Goal: Manage account settings

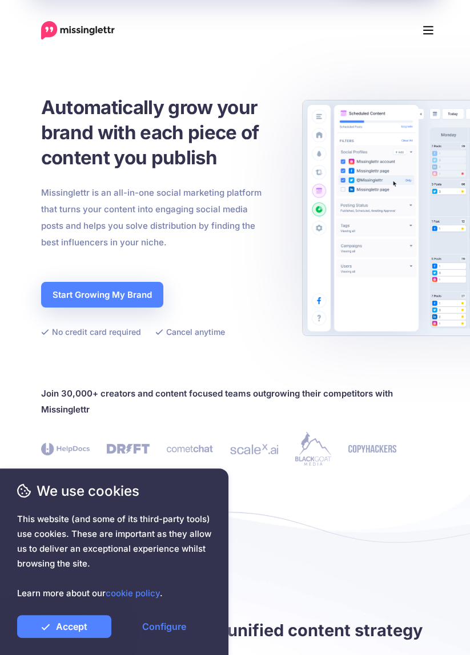
click at [433, 30] on icon "Menu" at bounding box center [428, 30] width 10 height 9
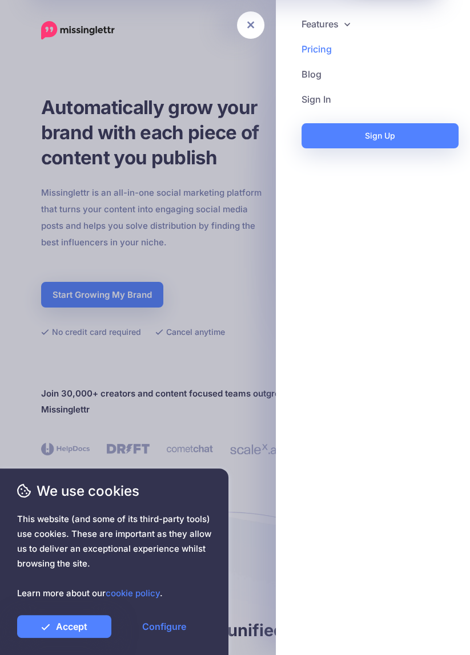
click at [332, 50] on link "Pricing" at bounding box center [372, 49] width 171 height 25
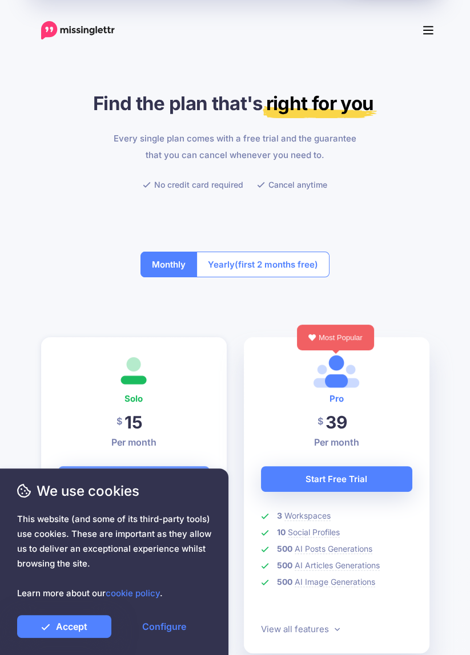
click at [421, 33] on button "Menu" at bounding box center [427, 30] width 25 height 23
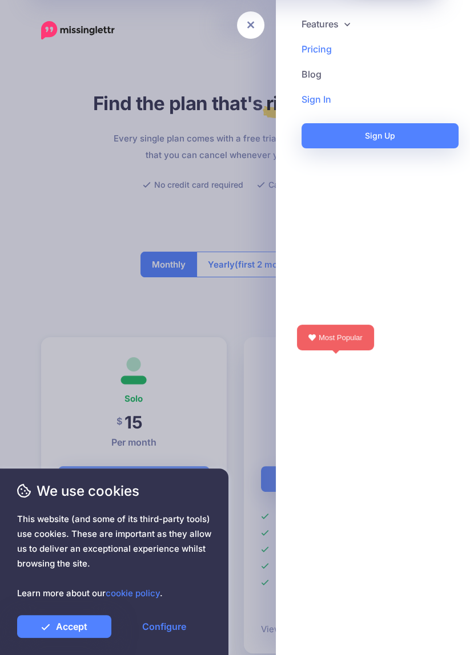
click at [332, 101] on link "Sign In" at bounding box center [372, 99] width 171 height 25
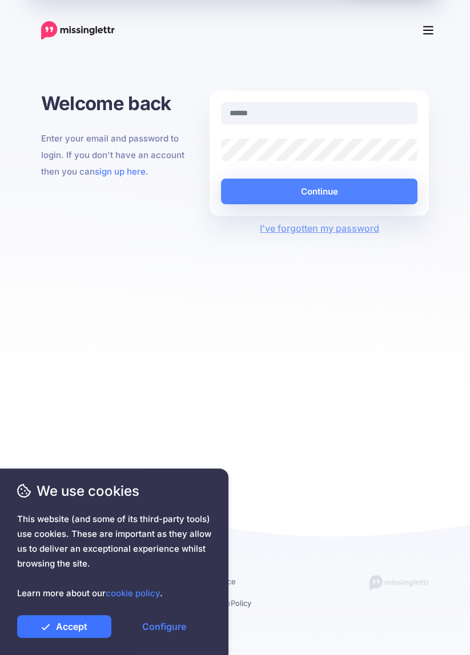
click at [59, 631] on link "Accept" at bounding box center [64, 626] width 94 height 23
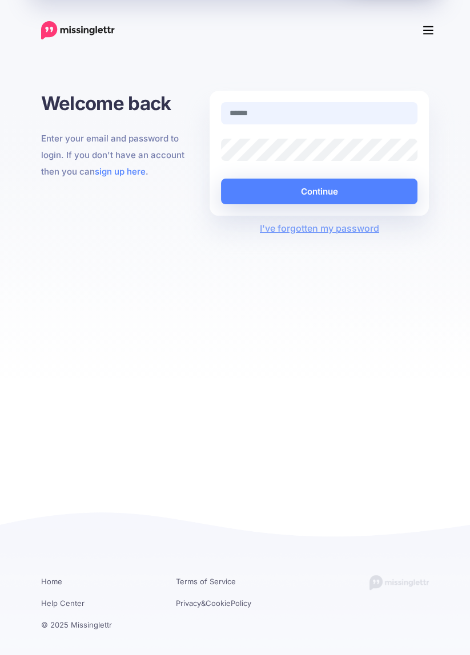
click at [350, 115] on input "text" at bounding box center [319, 113] width 196 height 22
type input "**********"
click at [221, 179] on button "Continue" at bounding box center [319, 192] width 196 height 26
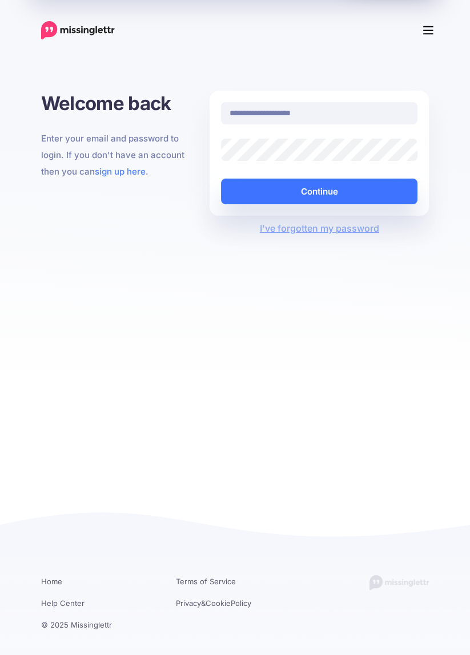
click at [392, 192] on button "Continue" at bounding box center [319, 192] width 196 height 26
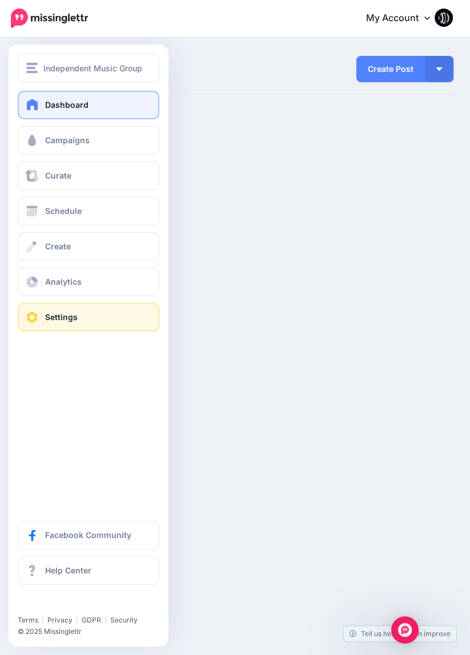
click at [35, 320] on span at bounding box center [32, 317] width 15 height 11
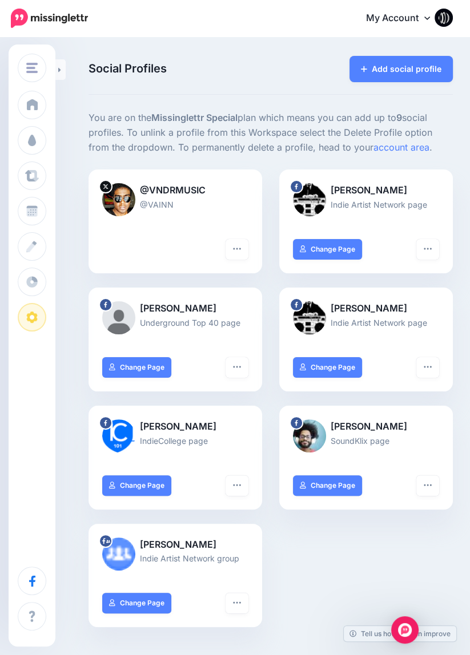
click at [427, 17] on icon at bounding box center [427, 17] width 6 height 9
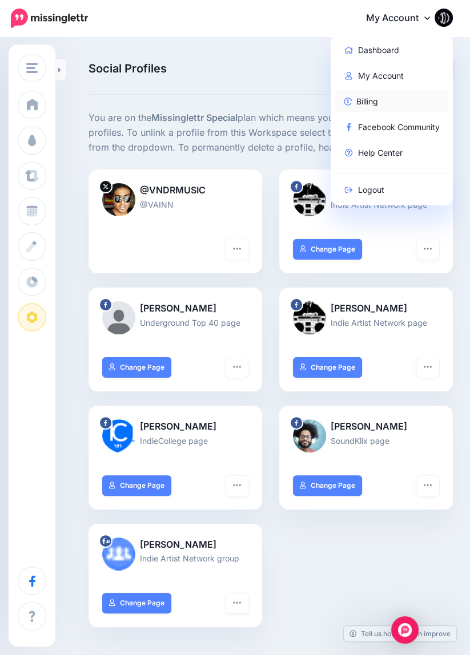
click at [367, 105] on link "Billing" at bounding box center [392, 101] width 114 height 22
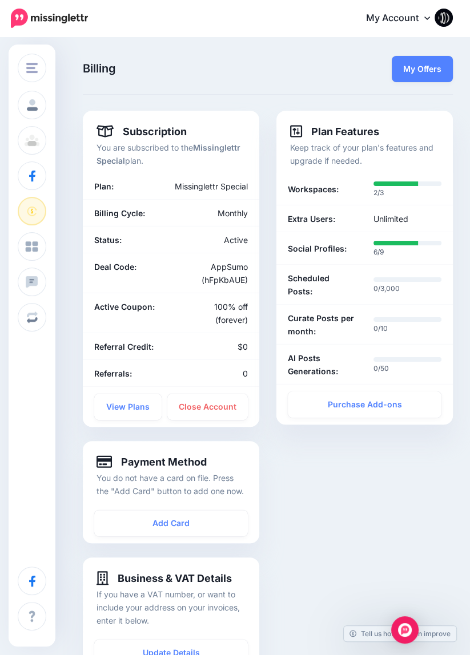
click at [414, 23] on link "My Account" at bounding box center [403, 19] width 98 height 28
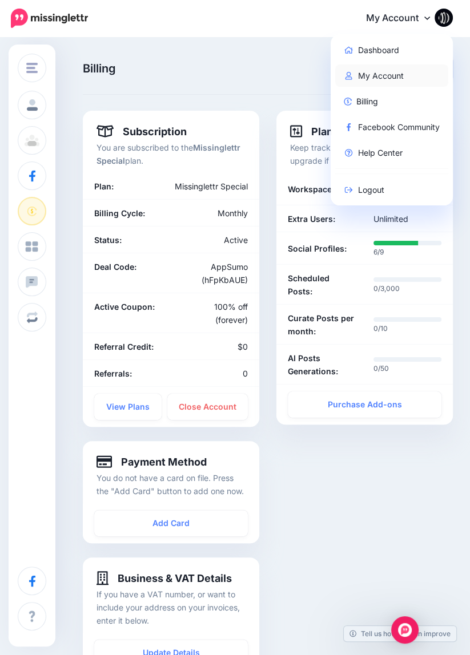
click at [392, 76] on link "My Account" at bounding box center [392, 75] width 114 height 22
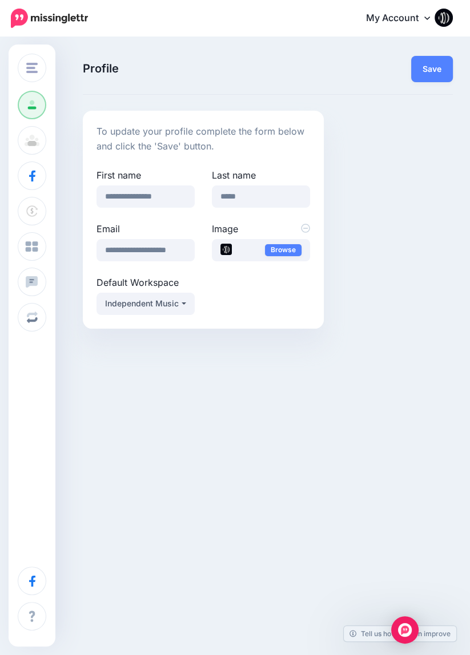
scroll to position [55, 0]
click at [441, 25] on img at bounding box center [443, 18] width 18 height 18
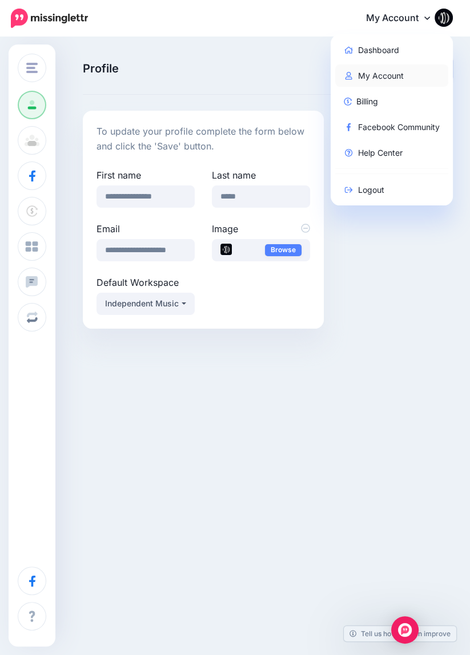
click at [391, 76] on link "My Account" at bounding box center [392, 75] width 114 height 22
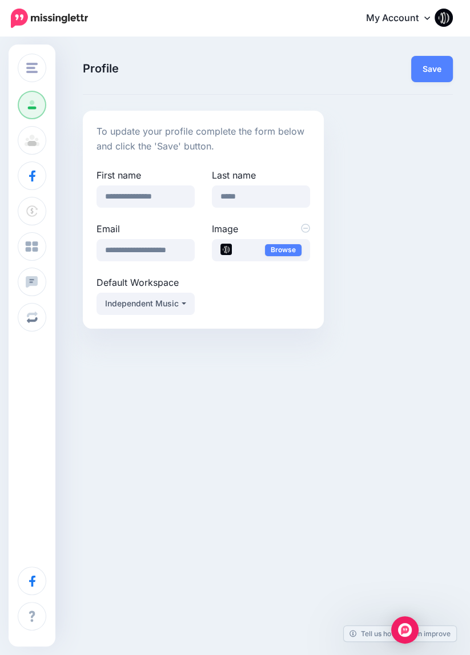
click at [448, 19] on img at bounding box center [443, 18] width 18 height 18
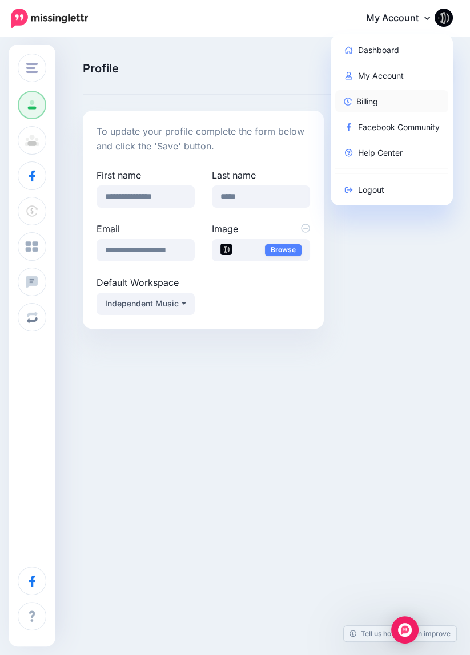
click at [375, 103] on link "Billing" at bounding box center [392, 101] width 114 height 22
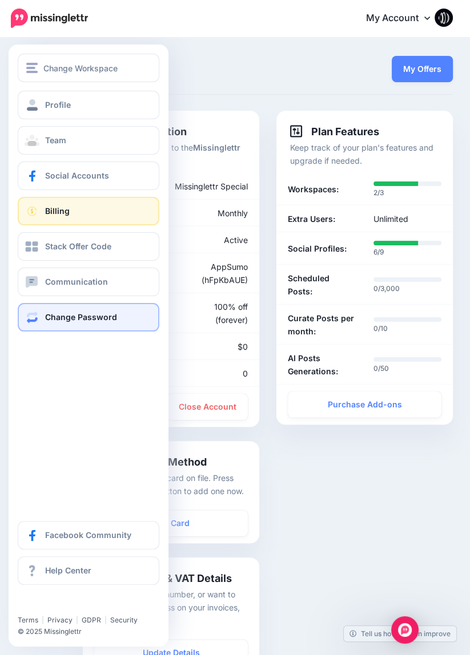
click at [29, 321] on span at bounding box center [32, 317] width 15 height 11
